Goal: Information Seeking & Learning: Find specific fact

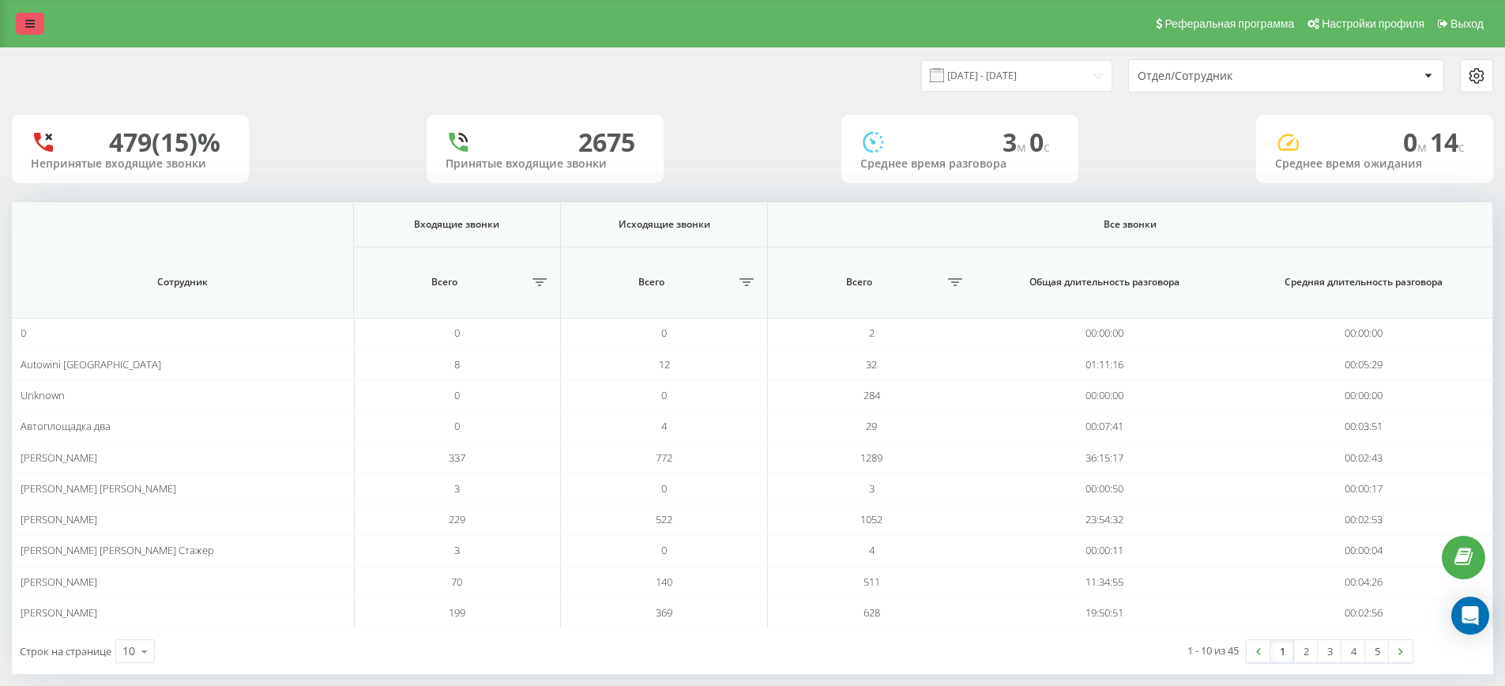
click at [31, 22] on icon at bounding box center [29, 23] width 9 height 11
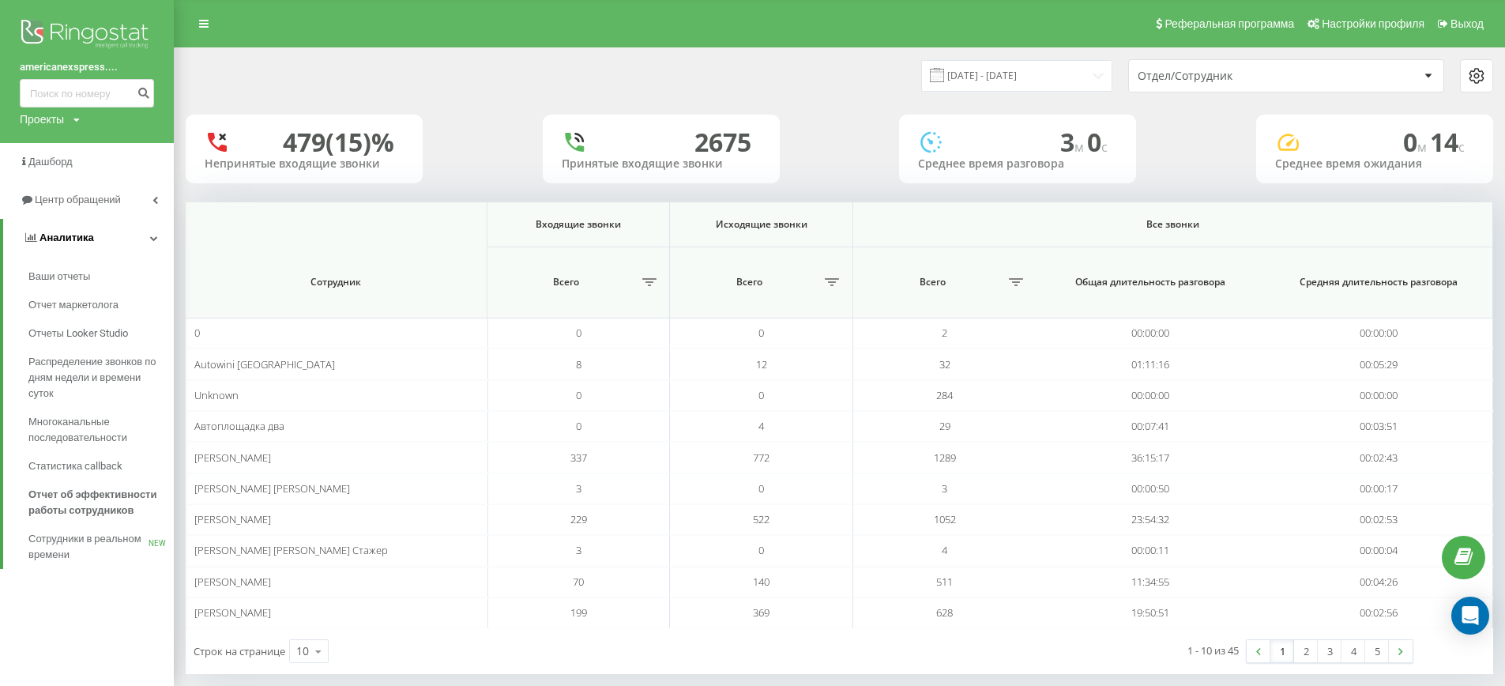
click at [105, 229] on link "Аналитика" at bounding box center [88, 238] width 171 height 38
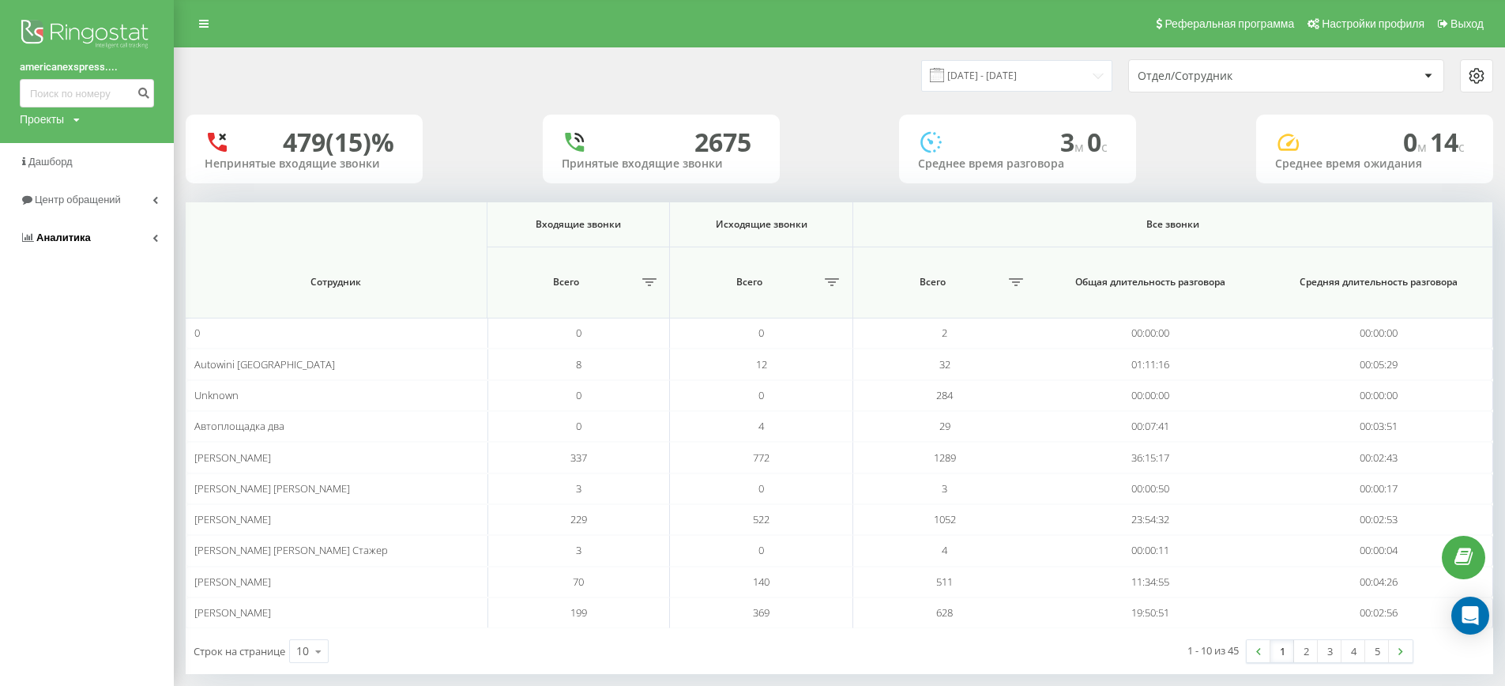
click at [97, 247] on link "Аналитика" at bounding box center [87, 238] width 174 height 38
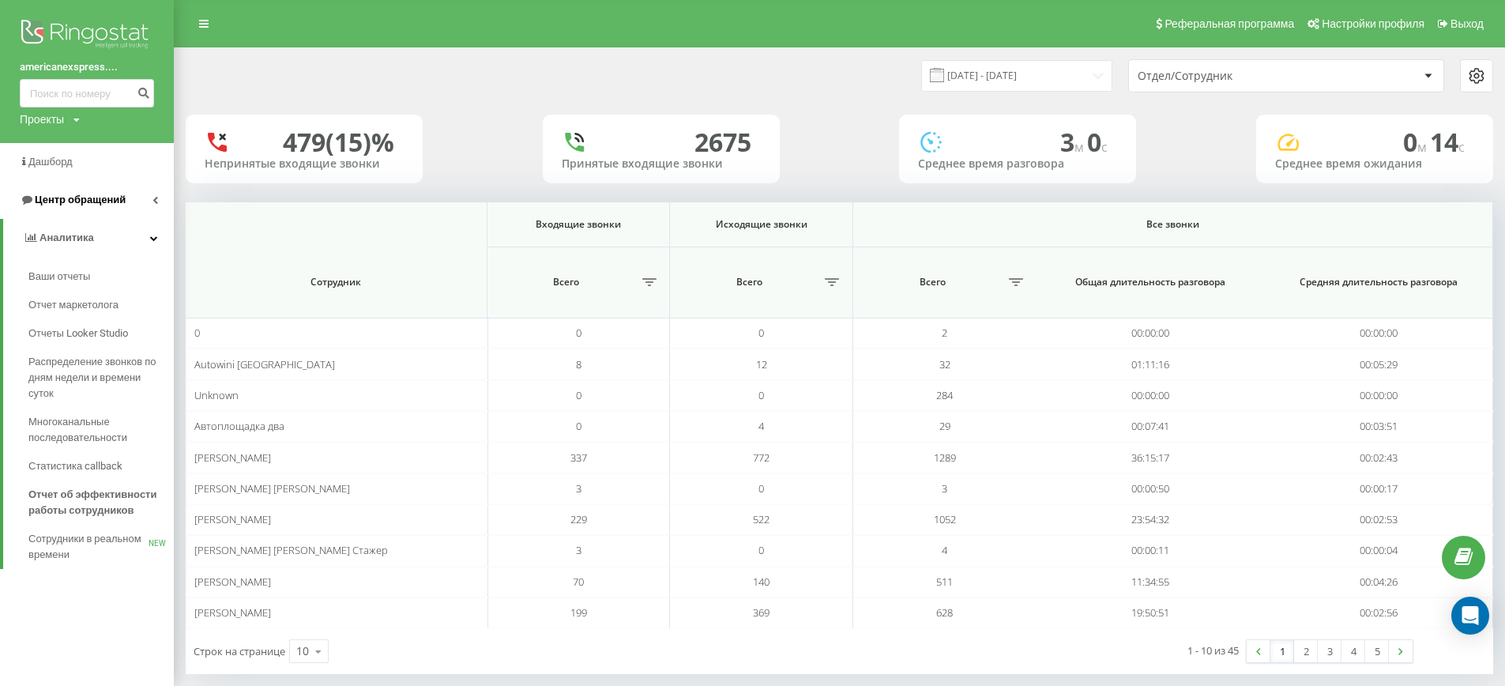
click at [96, 208] on span "Центр обращений" at bounding box center [73, 200] width 106 height 16
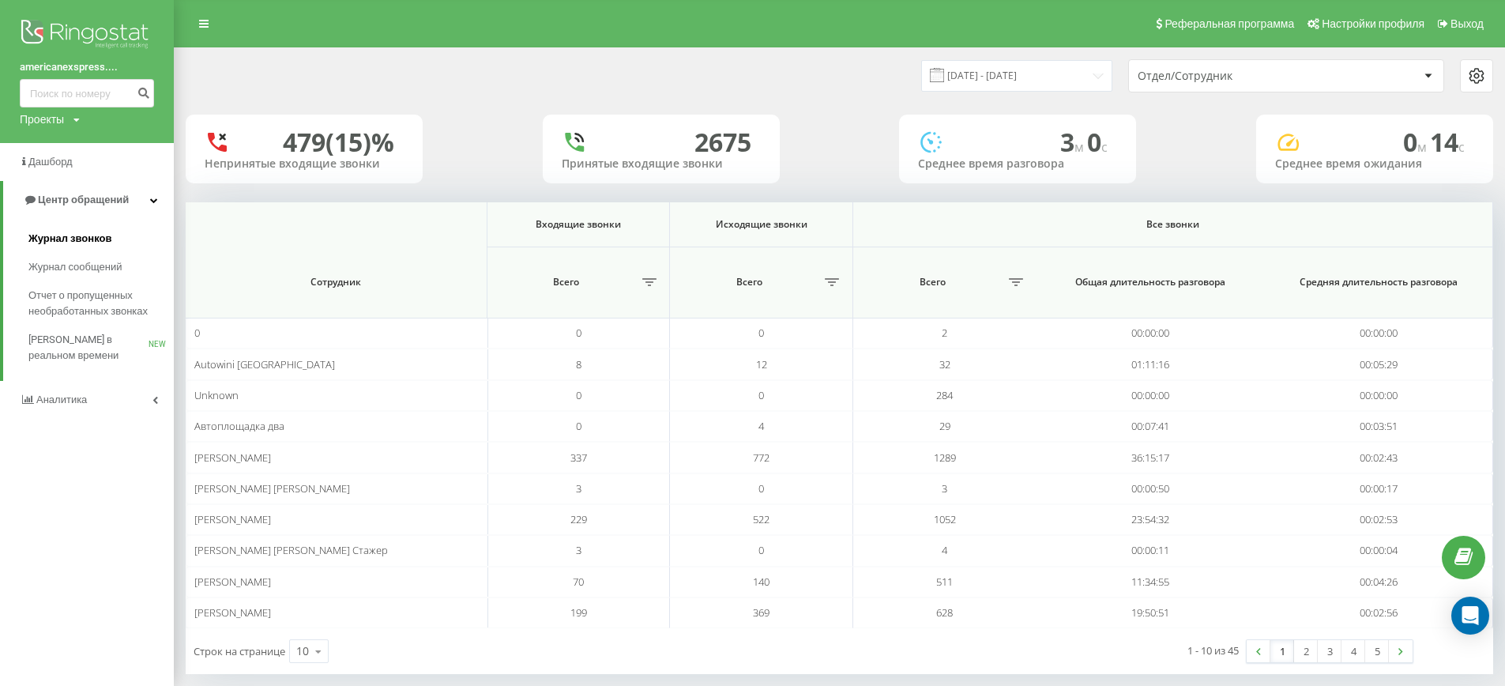
click at [94, 241] on span "Журнал звонков" at bounding box center [69, 239] width 83 height 16
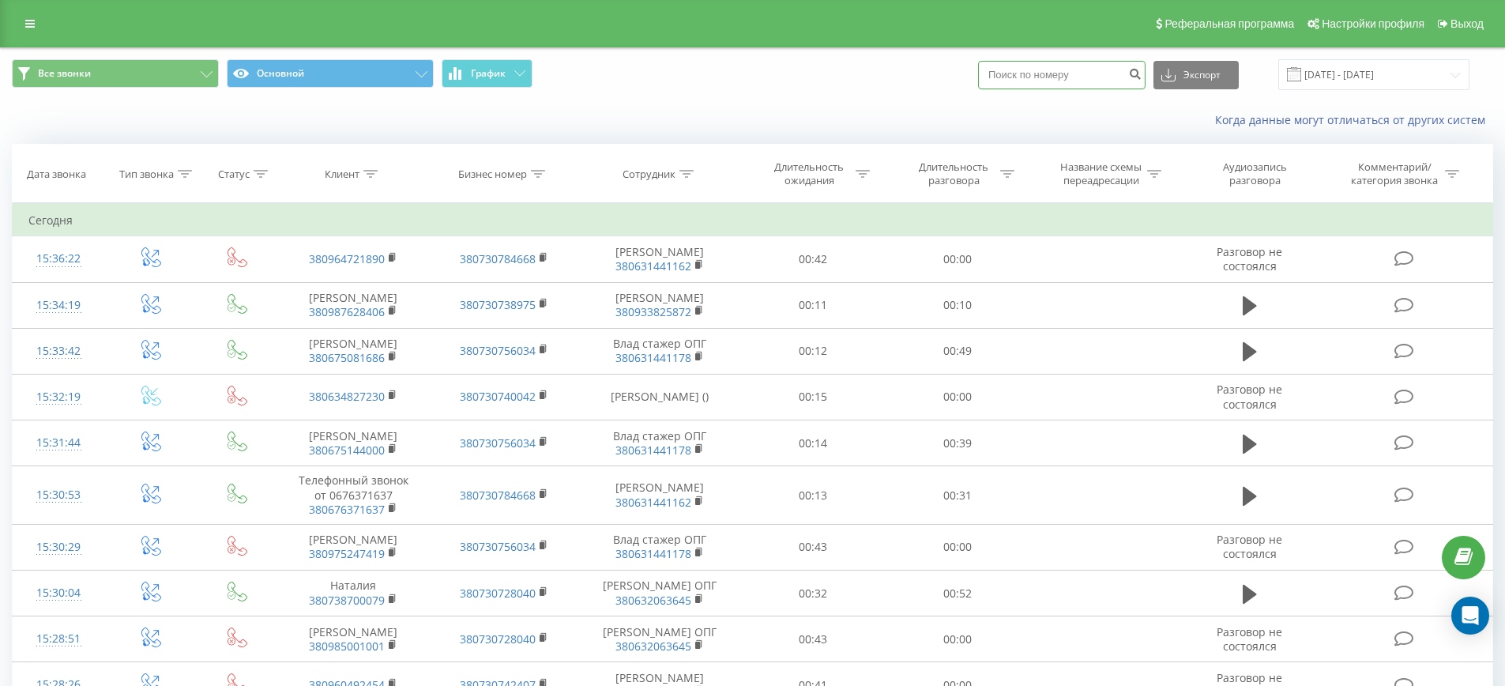
paste input "(067) 637 16 37"
type input "(067) 637 16 37"
click at [1142, 73] on icon "submit" at bounding box center [1134, 71] width 13 height 9
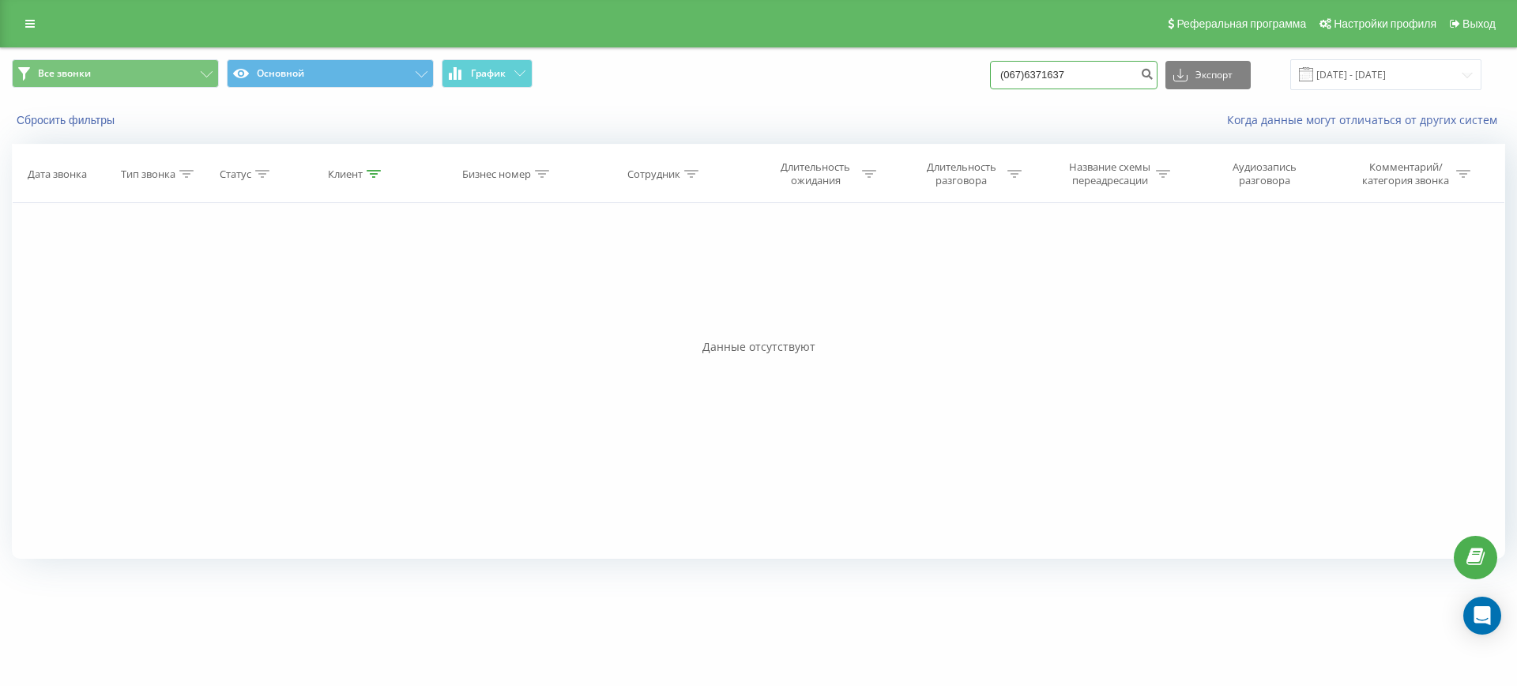
click at [1036, 73] on input "(067)6371637" at bounding box center [1074, 75] width 168 height 28
click at [1060, 73] on input "(067)6371637" at bounding box center [1074, 75] width 168 height 28
type input "0676371637"
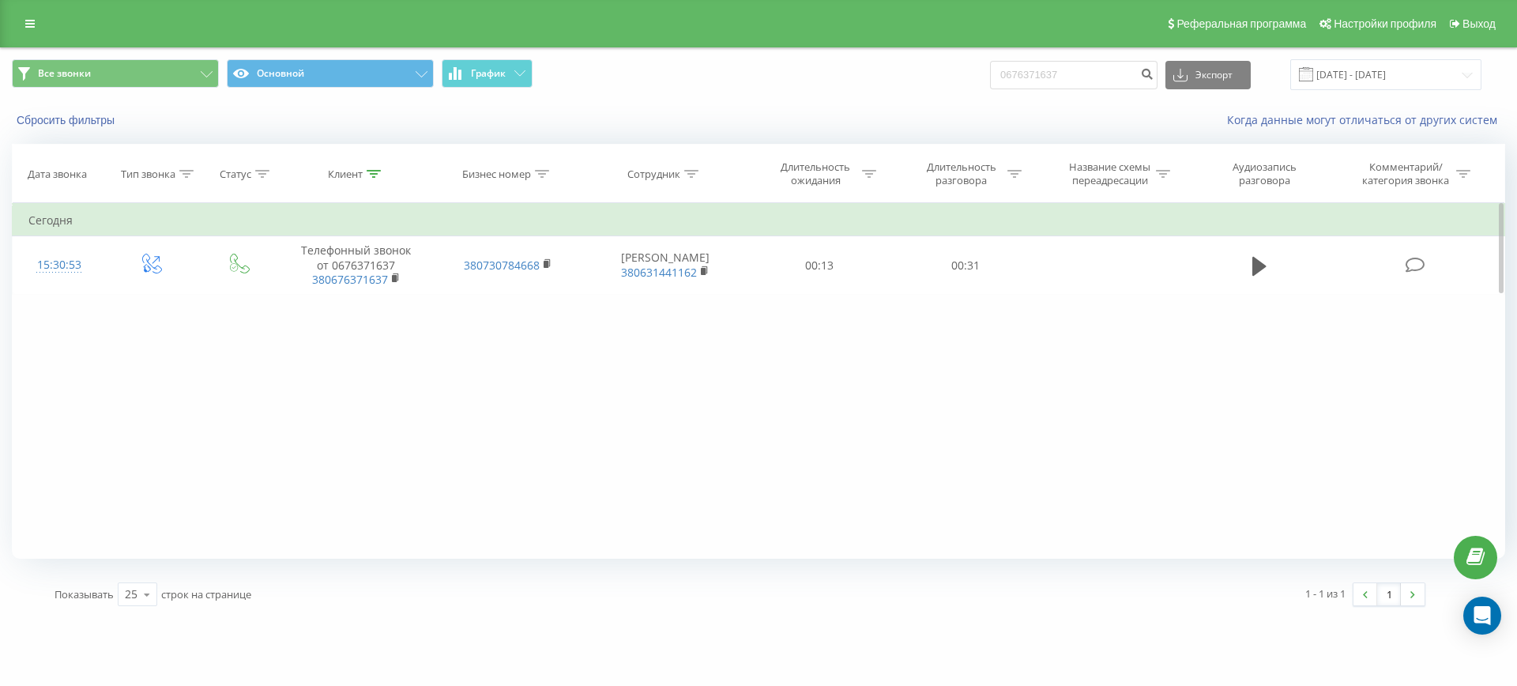
drag, startPoint x: 649, startPoint y: 386, endPoint x: 642, endPoint y: 363, distance: 23.8
click at [649, 386] on div "Фильтровать по условию Равно Введите значение Отмена OK Фильтровать по условию …" at bounding box center [758, 381] width 1493 height 356
click at [635, 505] on div "Фильтровать по условию Равно Введите значение Отмена OK Фильтровать по условию …" at bounding box center [758, 381] width 1493 height 356
